Goal: Use online tool/utility

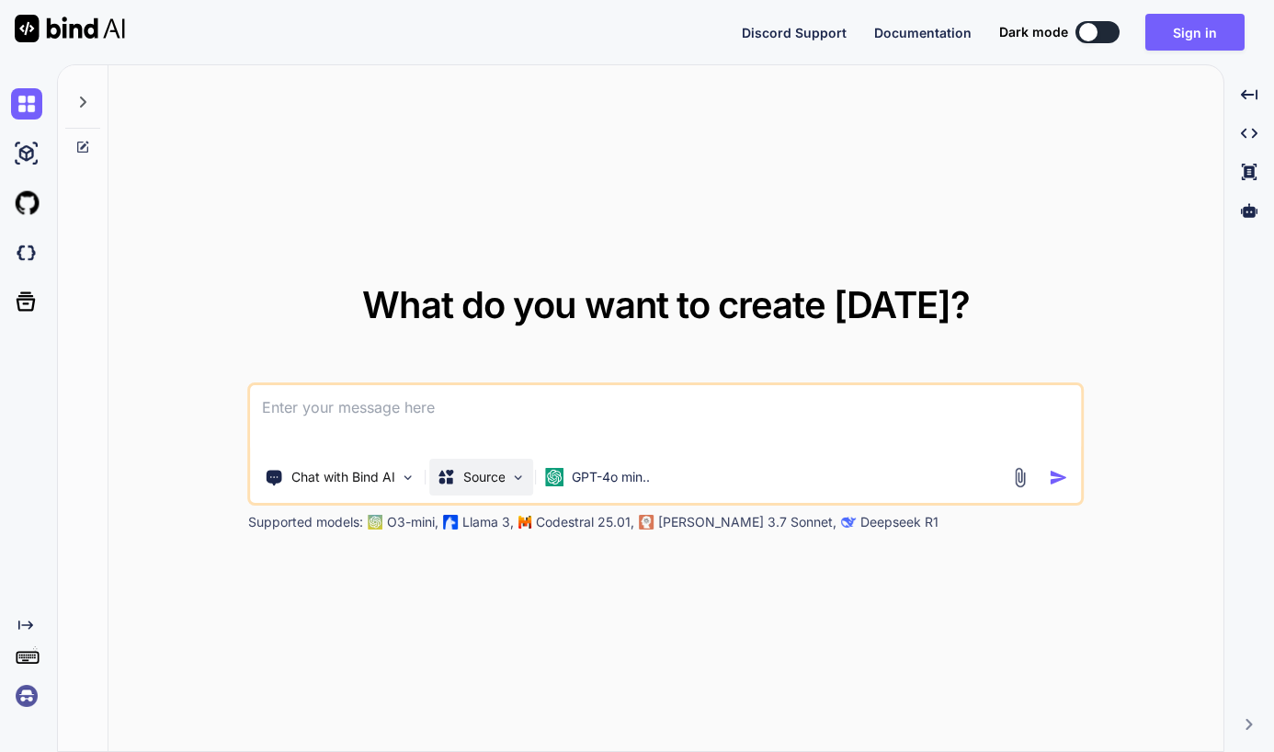
click at [510, 481] on div "Source" at bounding box center [482, 477] width 104 height 37
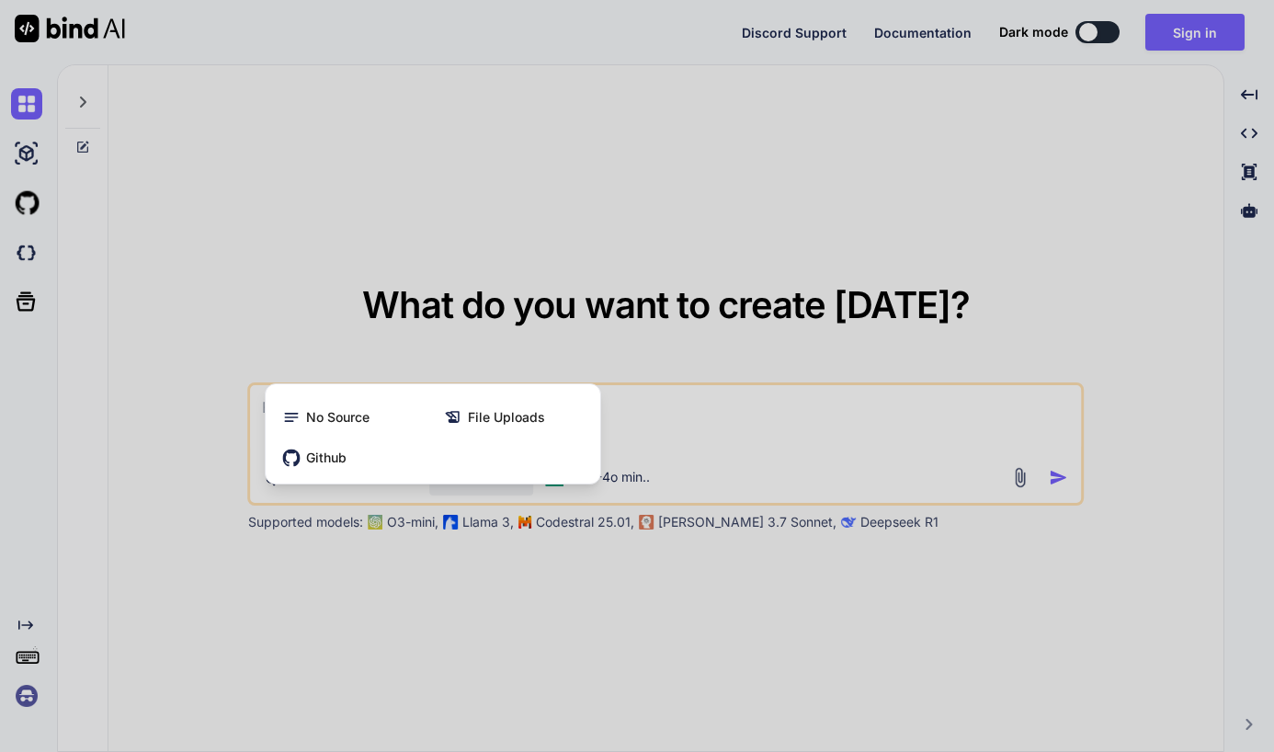
click at [633, 426] on div at bounding box center [637, 376] width 1274 height 752
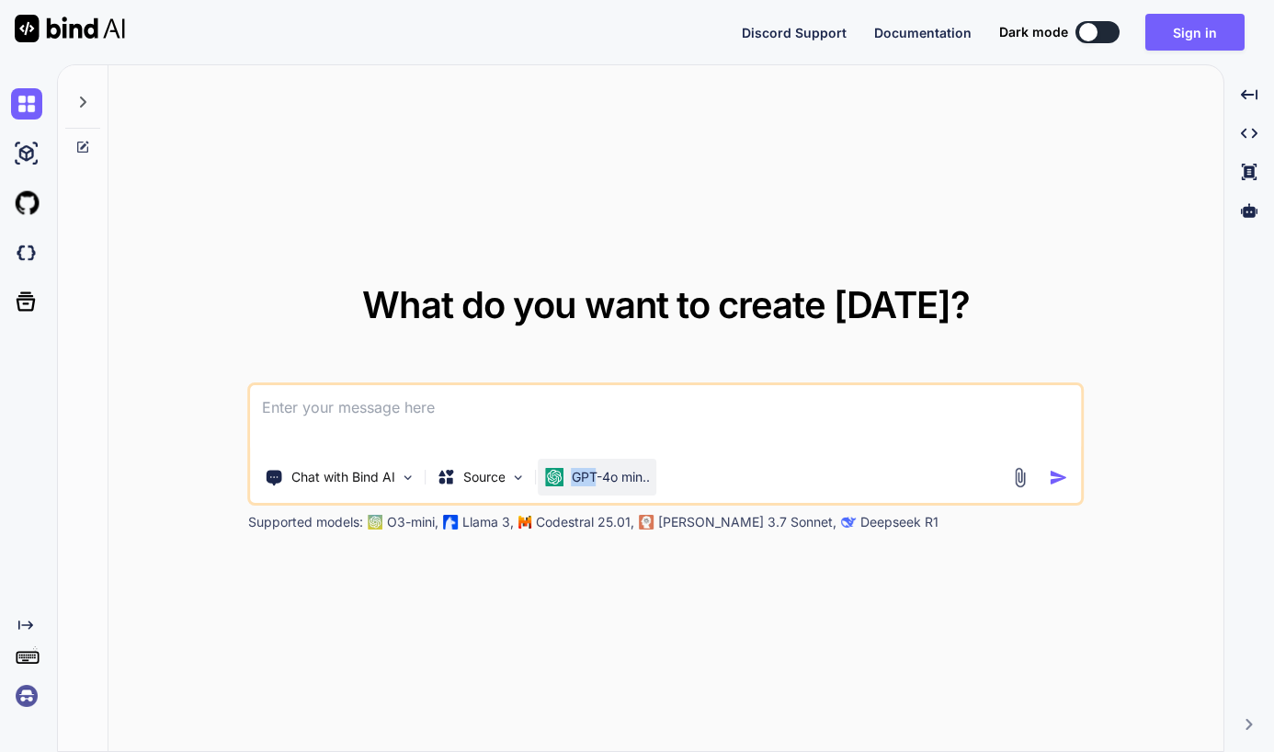
click at [599, 468] on p "GPT-4o min.." at bounding box center [611, 477] width 78 height 18
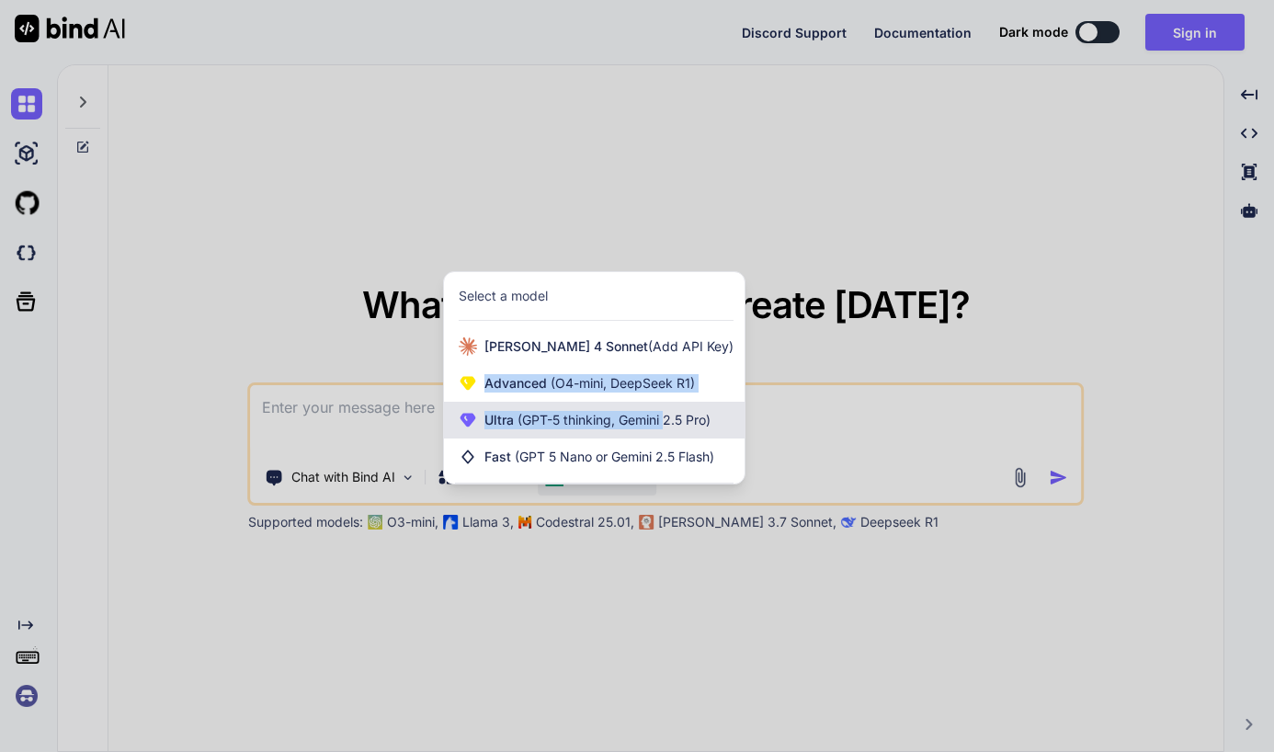
drag, startPoint x: 685, startPoint y: 343, endPoint x: 668, endPoint y: 426, distance: 84.4
click at [668, 426] on div "[PERSON_NAME] 4 Sonnet (Add API Key) Advanced (O4-mini, DeepSeek R1) Ultra (GPT…" at bounding box center [594, 401] width 301 height 147
click at [668, 426] on span "(GPT-5 thinking, Gemini 2.5 Pro)" at bounding box center [612, 420] width 197 height 16
type textarea "x"
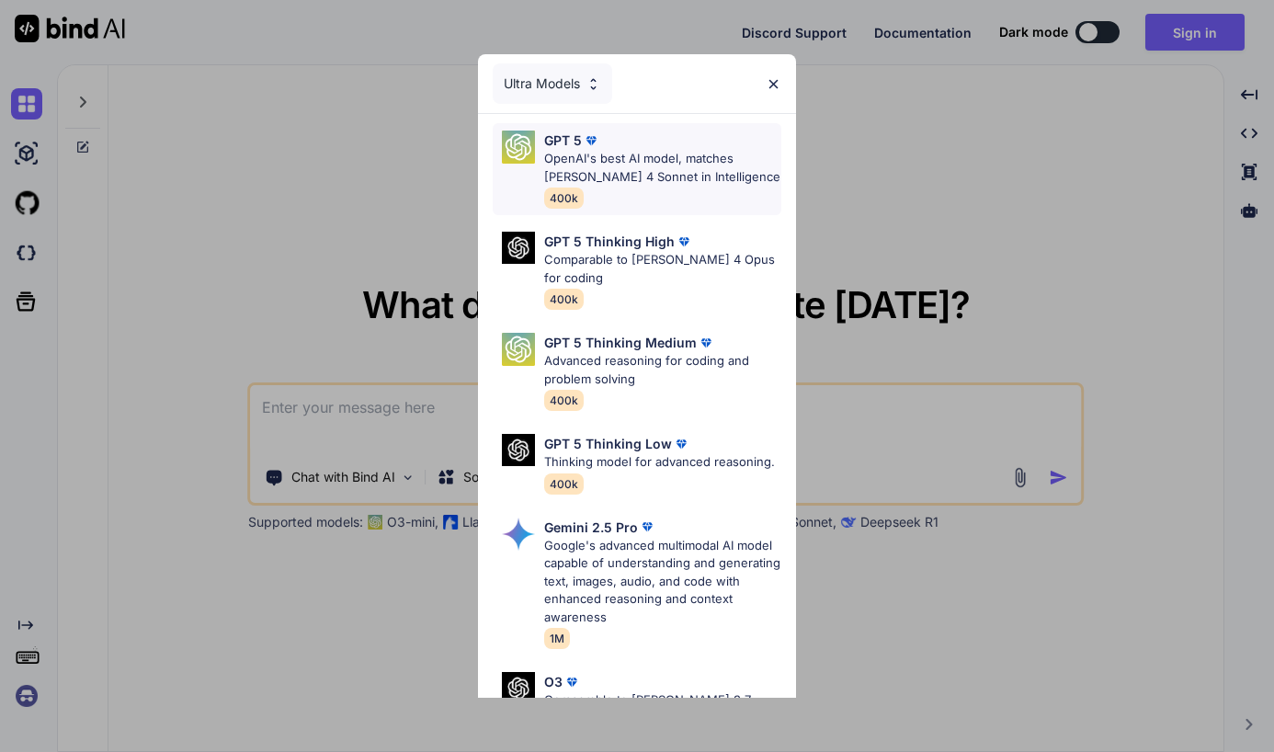
click at [680, 176] on p "OpenAI's best AI model, matches [PERSON_NAME] 4 Sonnet in Intelligence" at bounding box center [663, 168] width 238 height 36
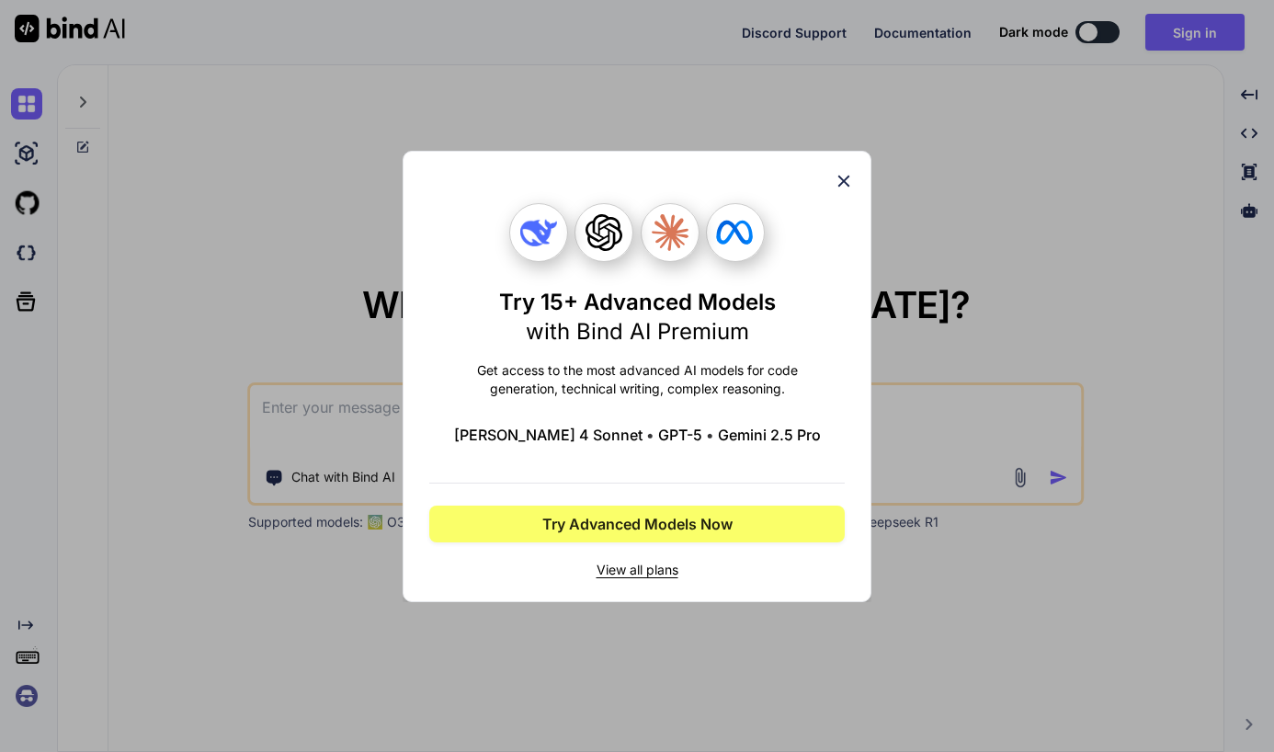
click at [972, 411] on div "Try 15+ Advanced Models with Bind AI Premium Get access to the most advanced AI…" at bounding box center [637, 376] width 1274 height 752
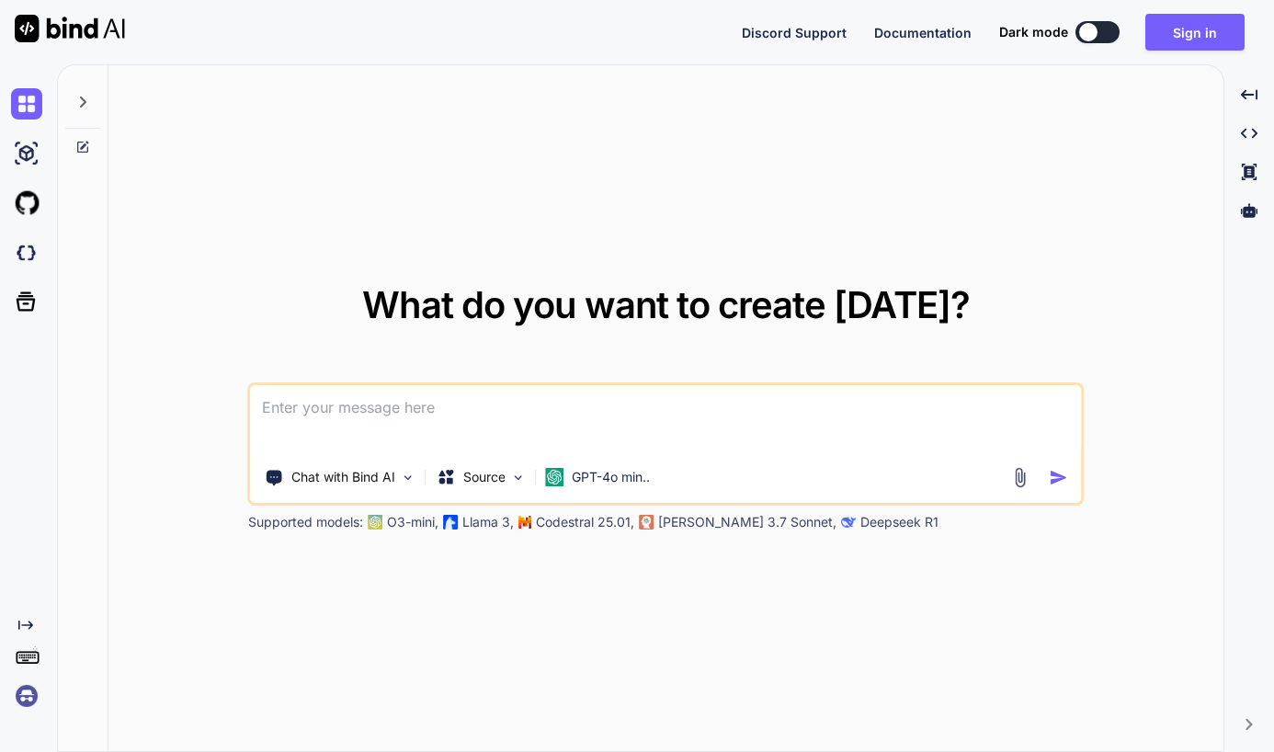
click at [458, 403] on textarea at bounding box center [666, 419] width 831 height 68
paste textarea
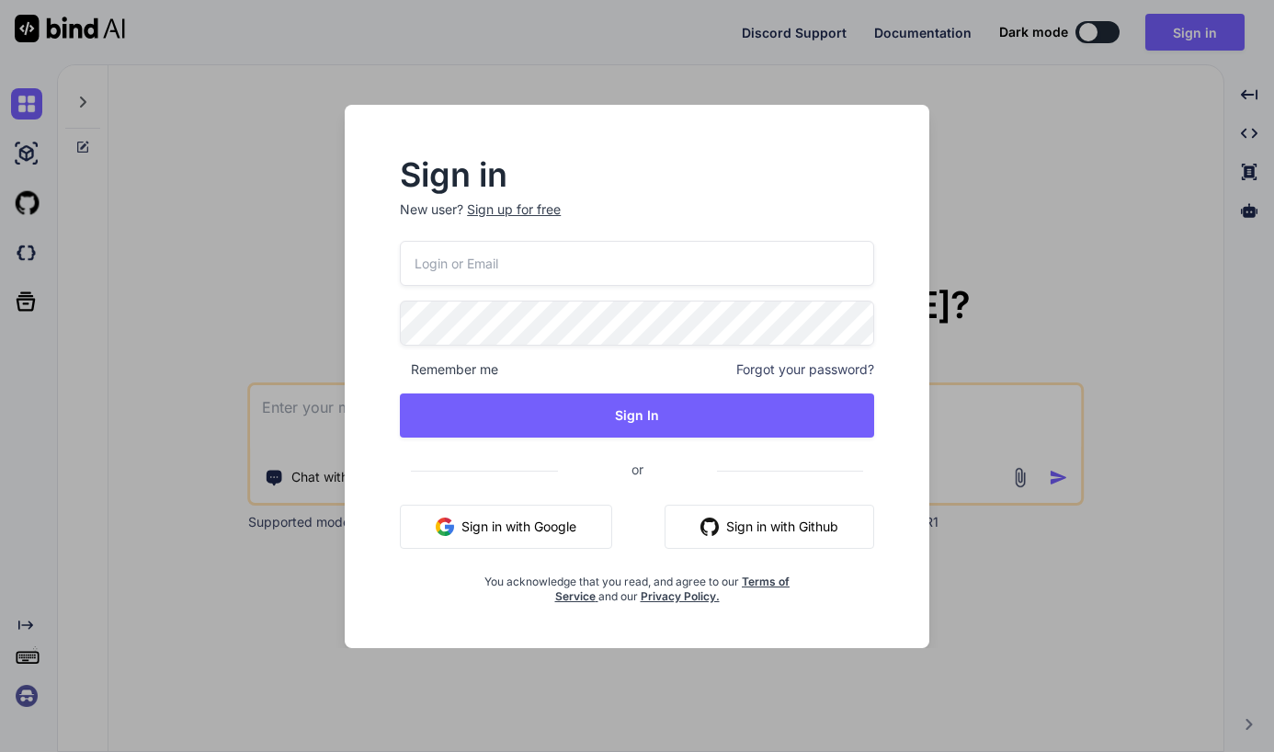
click at [1024, 484] on div "Sign in New user? Sign up for free Remember me Forgot your password? Sign In or…" at bounding box center [637, 376] width 1274 height 752
